Goal: Navigation & Orientation: Go to known website

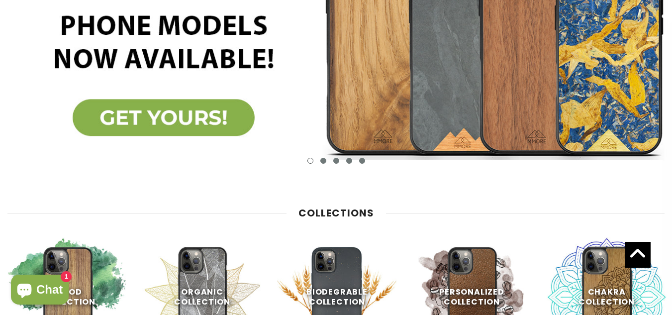
scroll to position [100, 0]
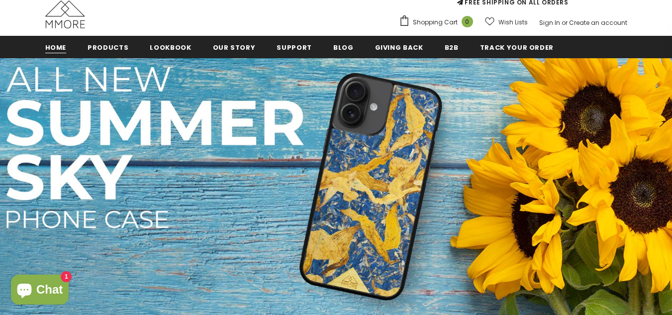
click at [48, 45] on span "Home" at bounding box center [55, 47] width 21 height 9
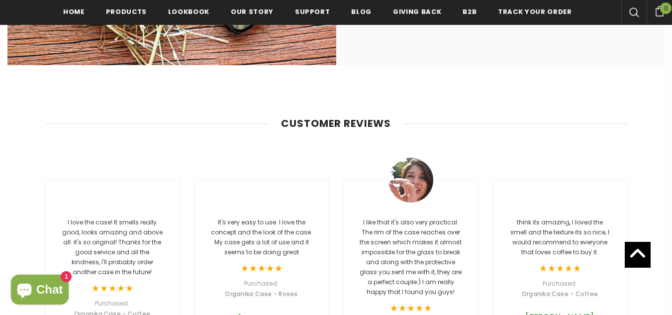
scroll to position [2633, 0]
